Goal: Task Accomplishment & Management: Complete application form

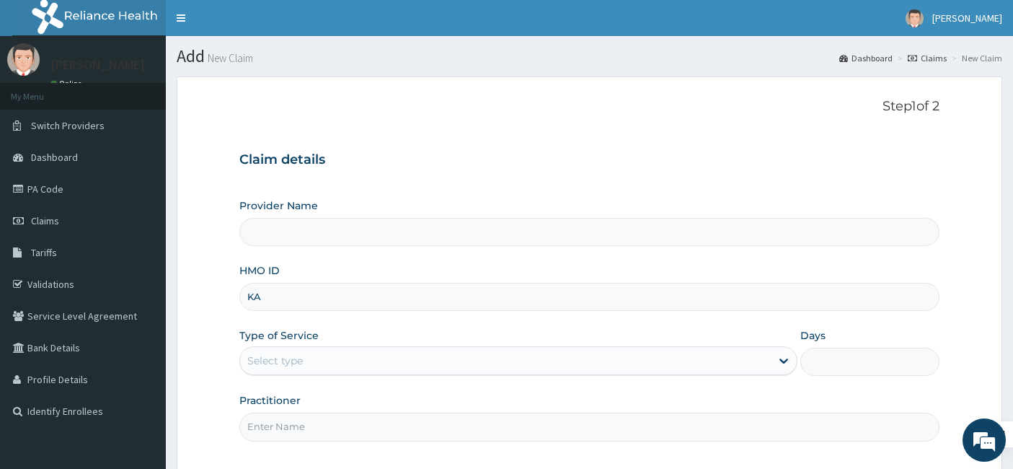
type input "KAN"
type input "BELOVETH BEAUTY WORLD"
type input "1"
type input "kan/10124/c"
click at [305, 430] on input "Practitioner" at bounding box center [589, 426] width 701 height 28
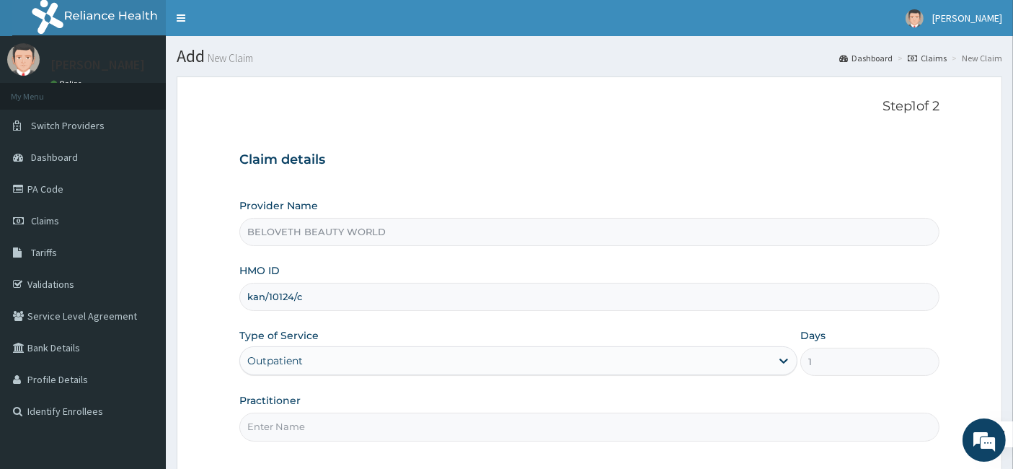
type input "Oyindamola"
click at [813, 269] on div "HMO ID kan/10124/c" at bounding box center [589, 287] width 701 height 48
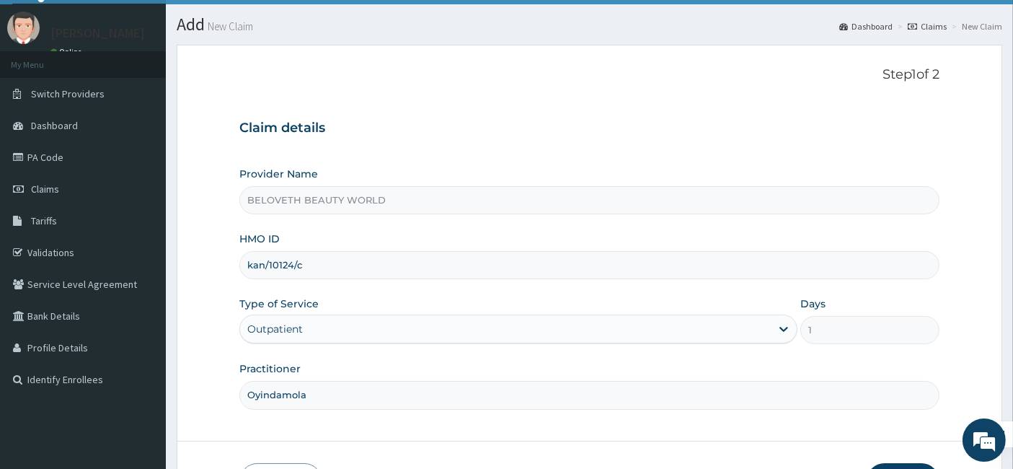
scroll to position [132, 0]
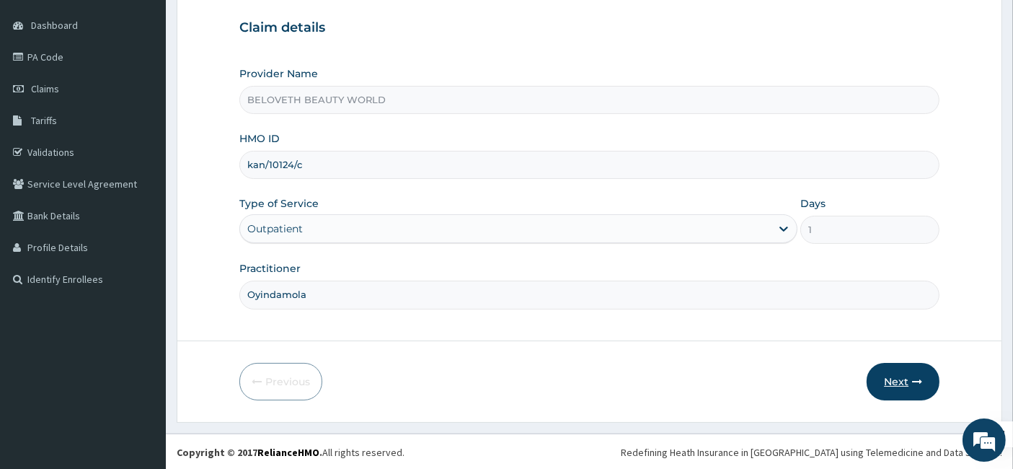
click at [893, 378] on button "Next" at bounding box center [902, 381] width 73 height 37
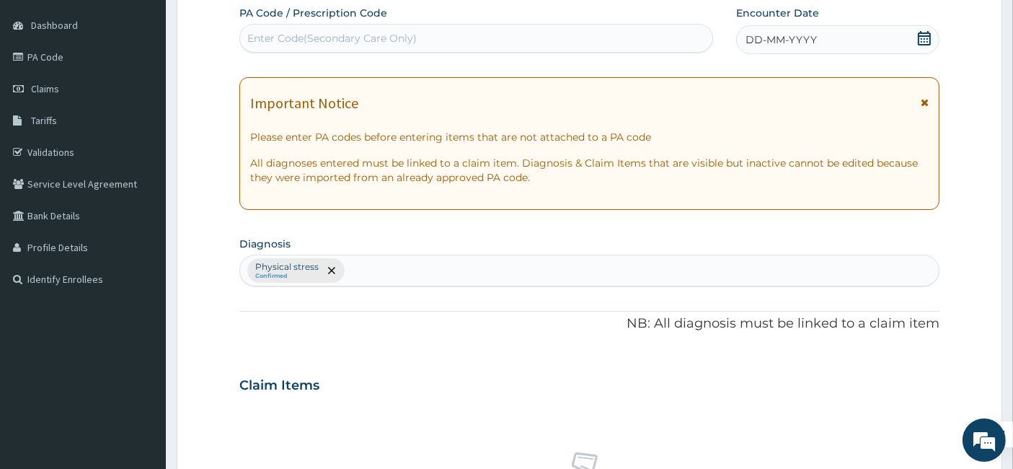
click at [255, 29] on div "Enter Code(Secondary Care Only)" at bounding box center [476, 38] width 473 height 23
paste input "PA/E1A392"
type input "PA/E1A392"
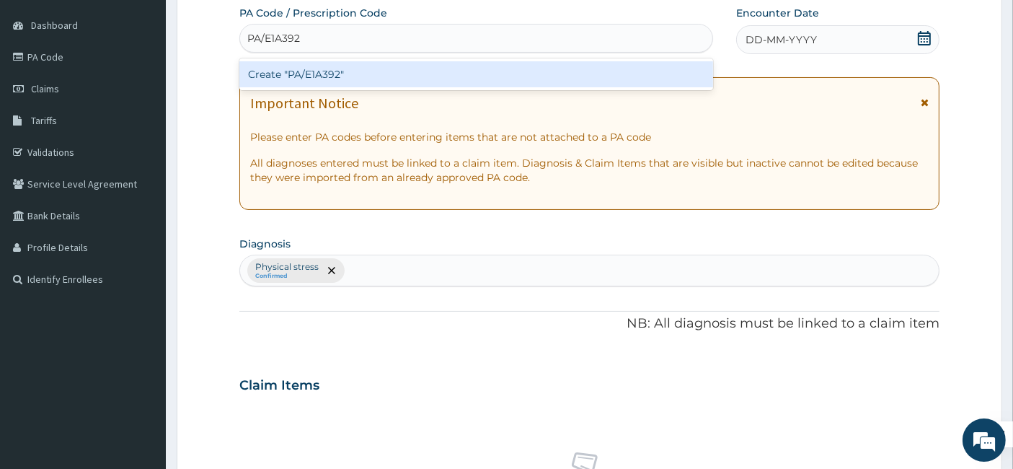
click at [311, 77] on div "Create "PA/E1A392"" at bounding box center [476, 74] width 474 height 26
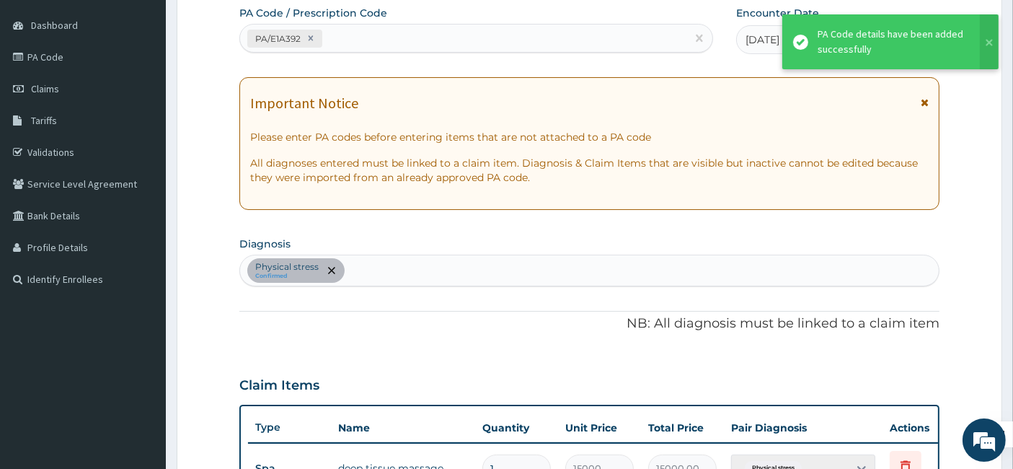
scroll to position [413, 0]
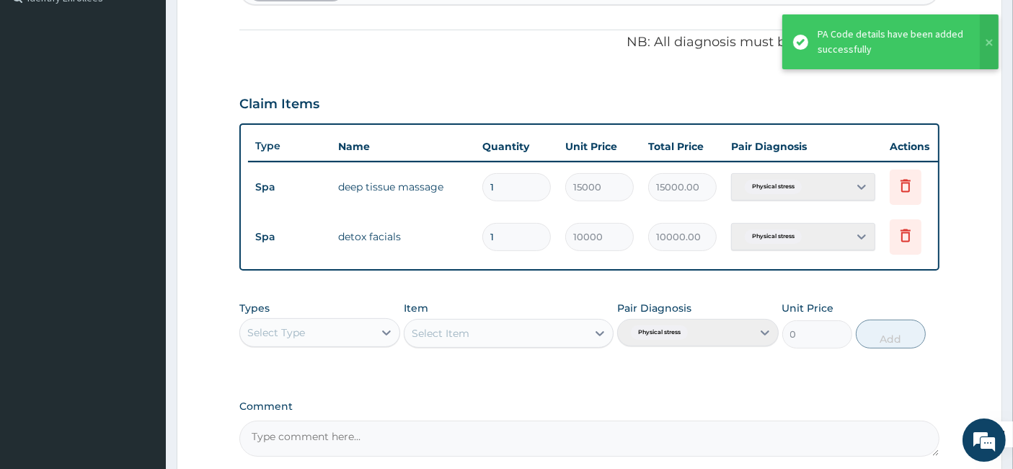
drag, startPoint x: 931, startPoint y: 387, endPoint x: 1016, endPoint y: 443, distance: 102.0
click at [1012, 443] on html "R EL Toggle navigation [PERSON_NAME] [PERSON_NAME] - [EMAIL_ADDRESS][DOMAIN_NAM…" at bounding box center [506, 97] width 1013 height 1021
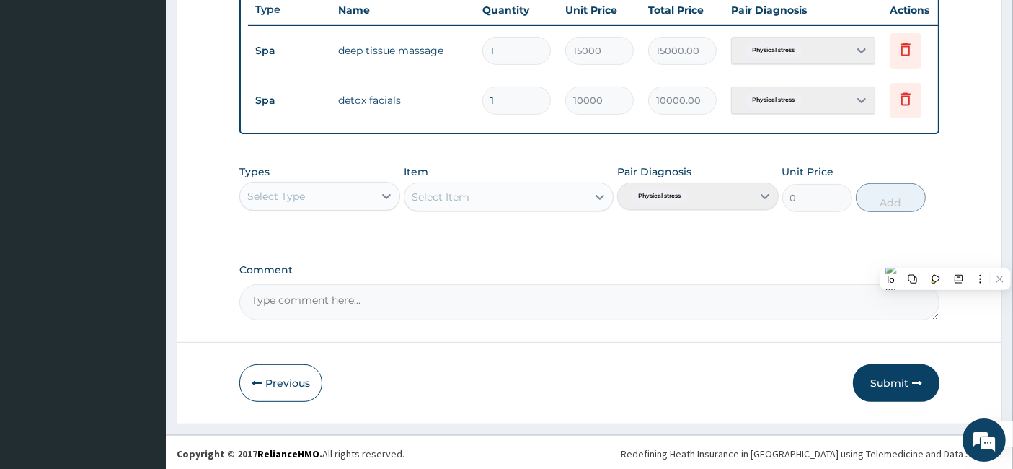
scroll to position [560, 0]
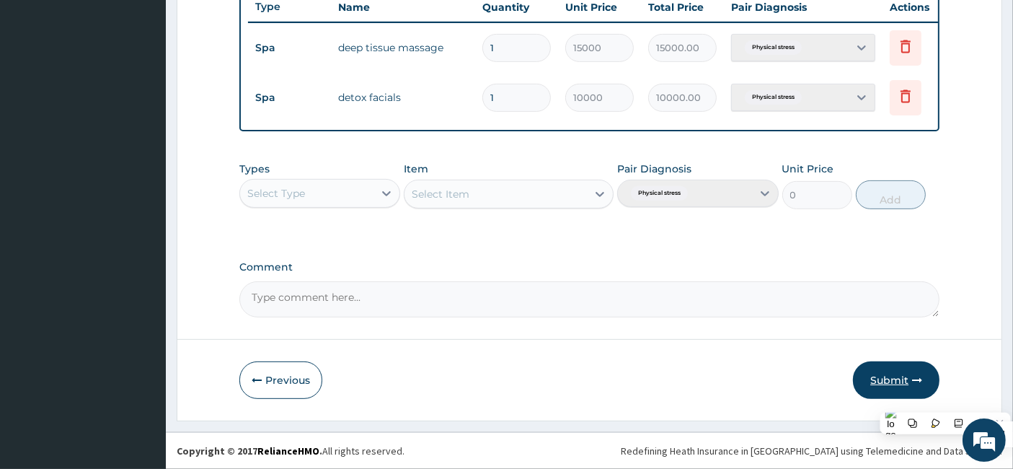
click at [875, 388] on button "Submit" at bounding box center [896, 379] width 87 height 37
